Goal: Information Seeking & Learning: Learn about a topic

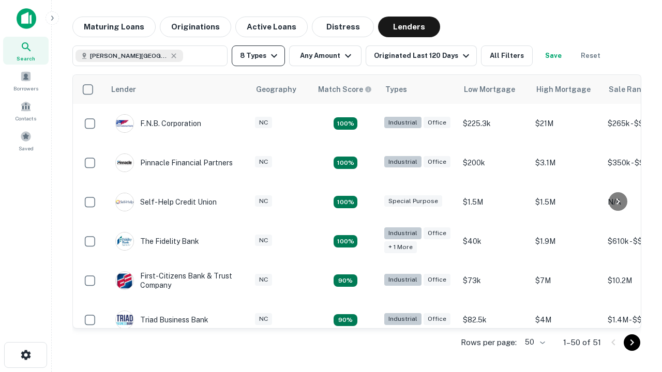
click at [258, 56] on button "8 Types" at bounding box center [258, 56] width 53 height 21
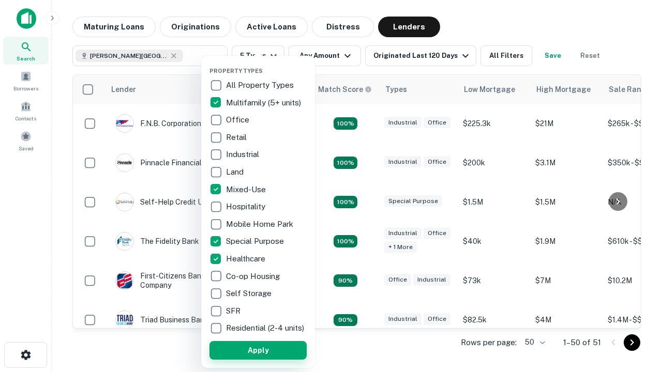
click at [258, 350] on button "Apply" at bounding box center [257, 350] width 97 height 19
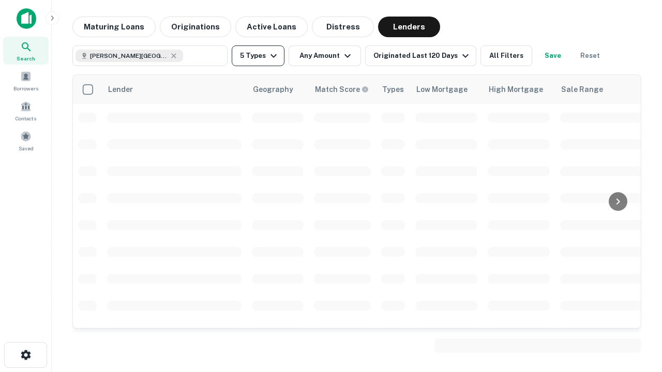
click at [258, 56] on button "5 Types" at bounding box center [258, 56] width 53 height 21
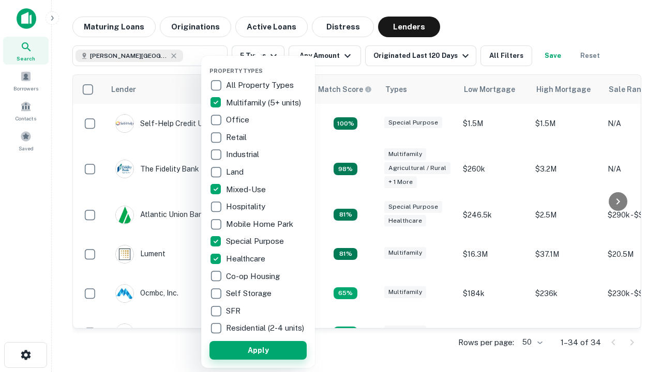
click at [277, 350] on button "Apply" at bounding box center [257, 350] width 97 height 19
